Goal: Task Accomplishment & Management: Complete application form

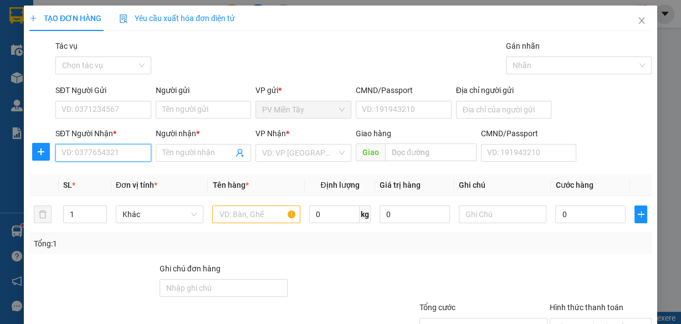
click at [128, 153] on input "SĐT Người Nhận *" at bounding box center [103, 153] width 96 height 18
type input "0967435944"
click at [177, 151] on input "Người nhận *" at bounding box center [197, 153] width 71 height 12
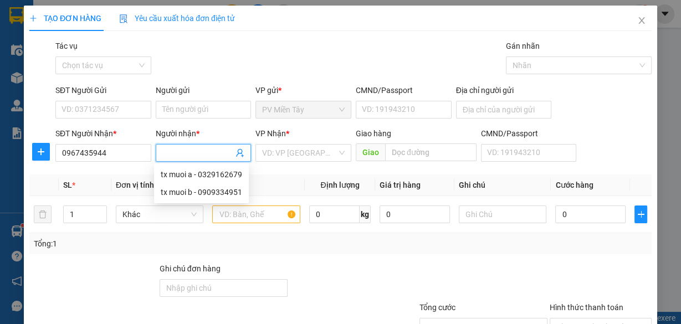
type input "h"
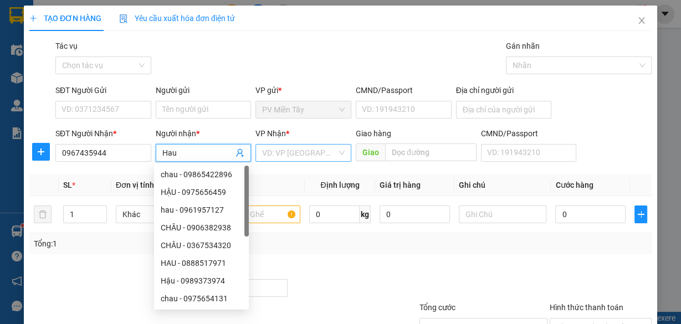
type input "Hau"
click at [287, 147] on input "search" at bounding box center [299, 153] width 75 height 17
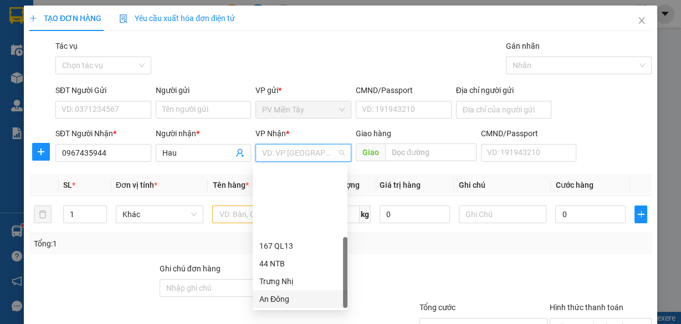
scroll to position [89, 0]
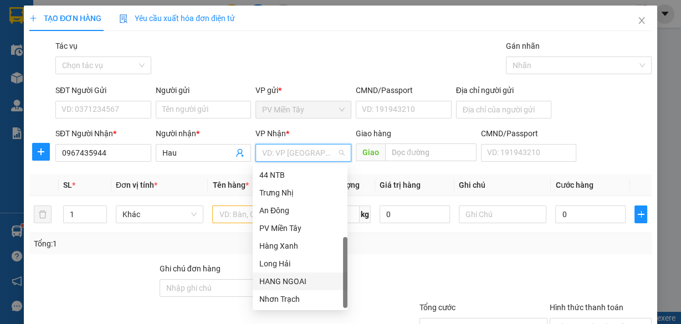
click at [300, 282] on div "HANG NGOAI" at bounding box center [299, 281] width 81 height 12
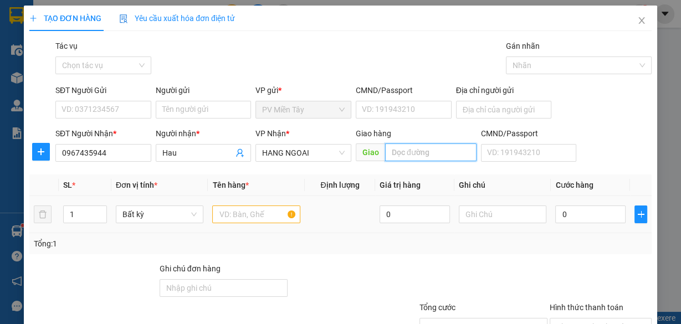
click at [413, 156] on input "text" at bounding box center [430, 152] width 91 height 18
type input "long son"
click at [489, 105] on input "Địa chỉ người gửi" at bounding box center [504, 110] width 96 height 18
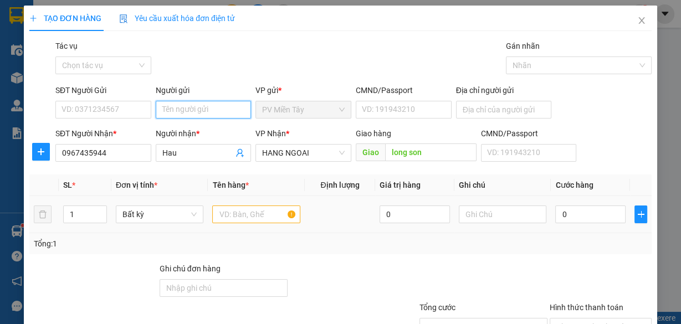
click at [179, 111] on input "Người gửi" at bounding box center [204, 110] width 96 height 18
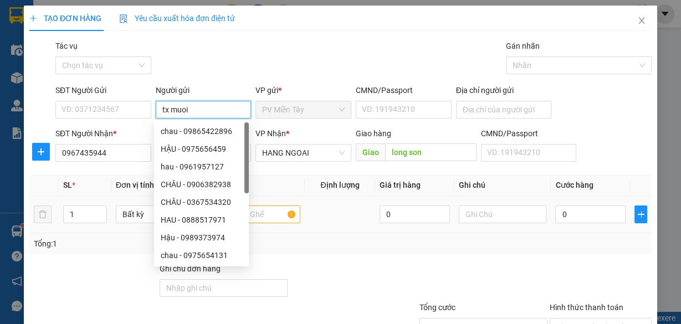
type input "tx muoi b"
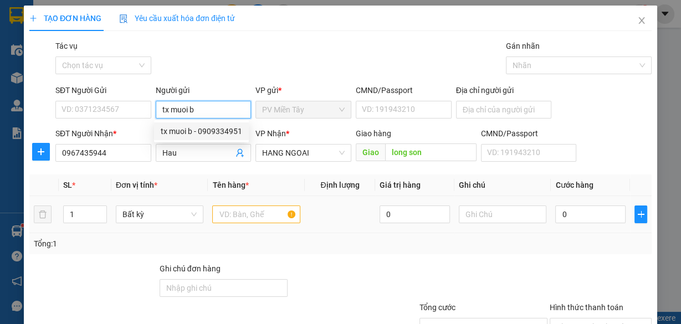
drag, startPoint x: 193, startPoint y: 128, endPoint x: 202, endPoint y: 169, distance: 41.5
click at [193, 128] on div "tx muoi b - 0909334951" at bounding box center [201, 131] width 81 height 12
type input "0909334951"
type input "tx muoi b"
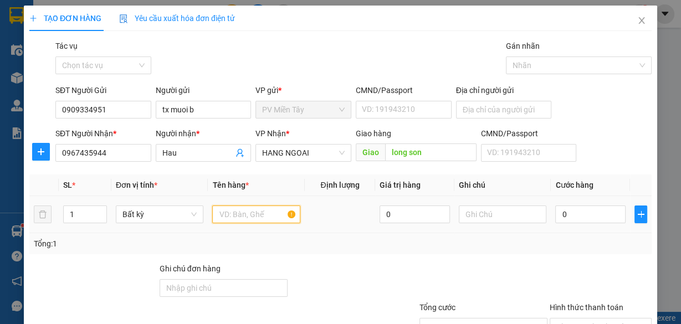
click at [233, 213] on input "text" at bounding box center [256, 214] width 88 height 18
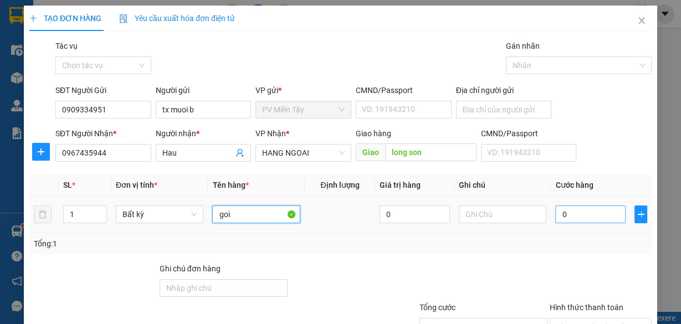
type input "goi"
click at [584, 216] on input "0" at bounding box center [590, 214] width 70 height 18
type input "4"
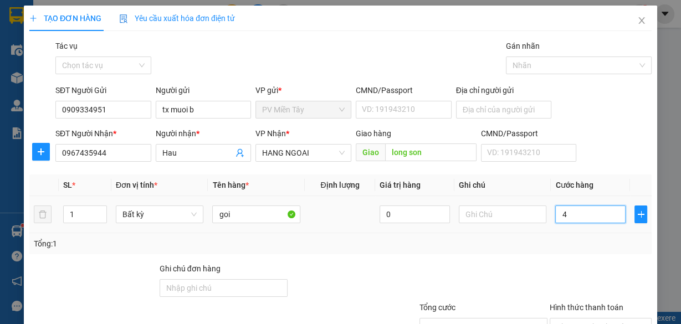
type input "40"
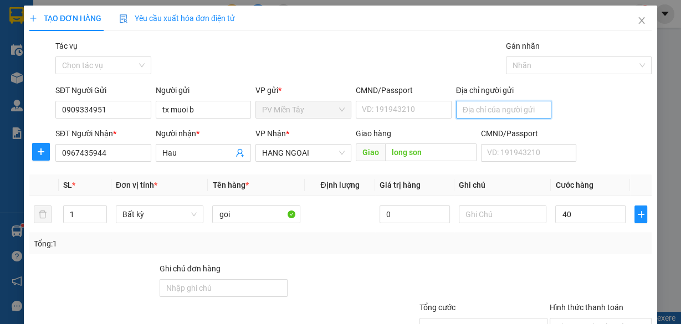
type input "40.000"
click at [490, 107] on input "Địa chỉ người gửi" at bounding box center [504, 110] width 96 height 18
type input "0978351718"
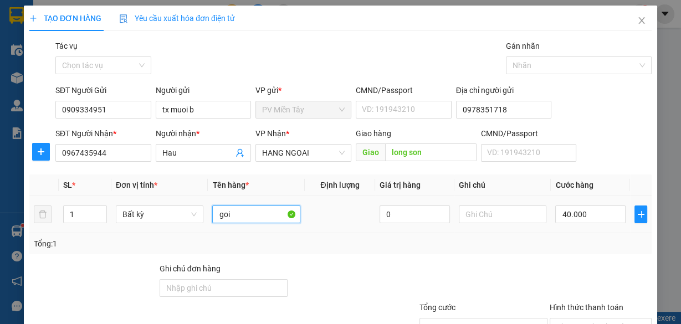
click at [251, 218] on input "goi" at bounding box center [256, 214] width 88 height 18
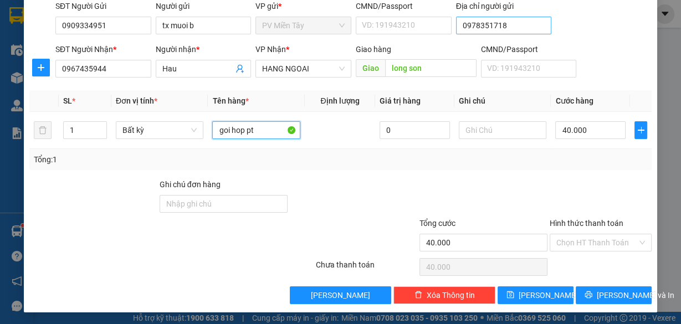
type input "goi hop pt"
click at [520, 23] on input "0978351718" at bounding box center [504, 26] width 96 height 18
type input "0978351718 Luan"
click at [513, 188] on div at bounding box center [483, 197] width 130 height 39
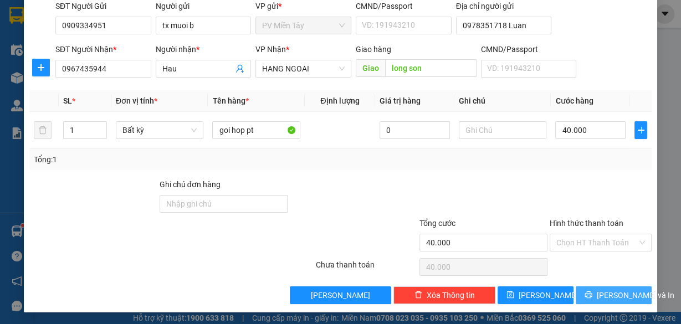
click at [623, 293] on span "[PERSON_NAME] và In" at bounding box center [635, 295] width 78 height 12
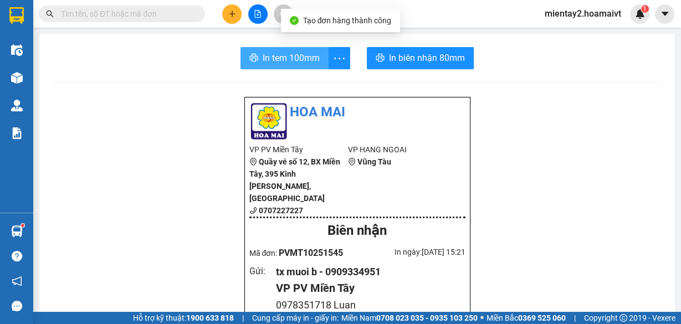
click at [291, 53] on span "In tem 100mm" at bounding box center [291, 58] width 57 height 14
